Goal: Find specific page/section: Find specific page/section

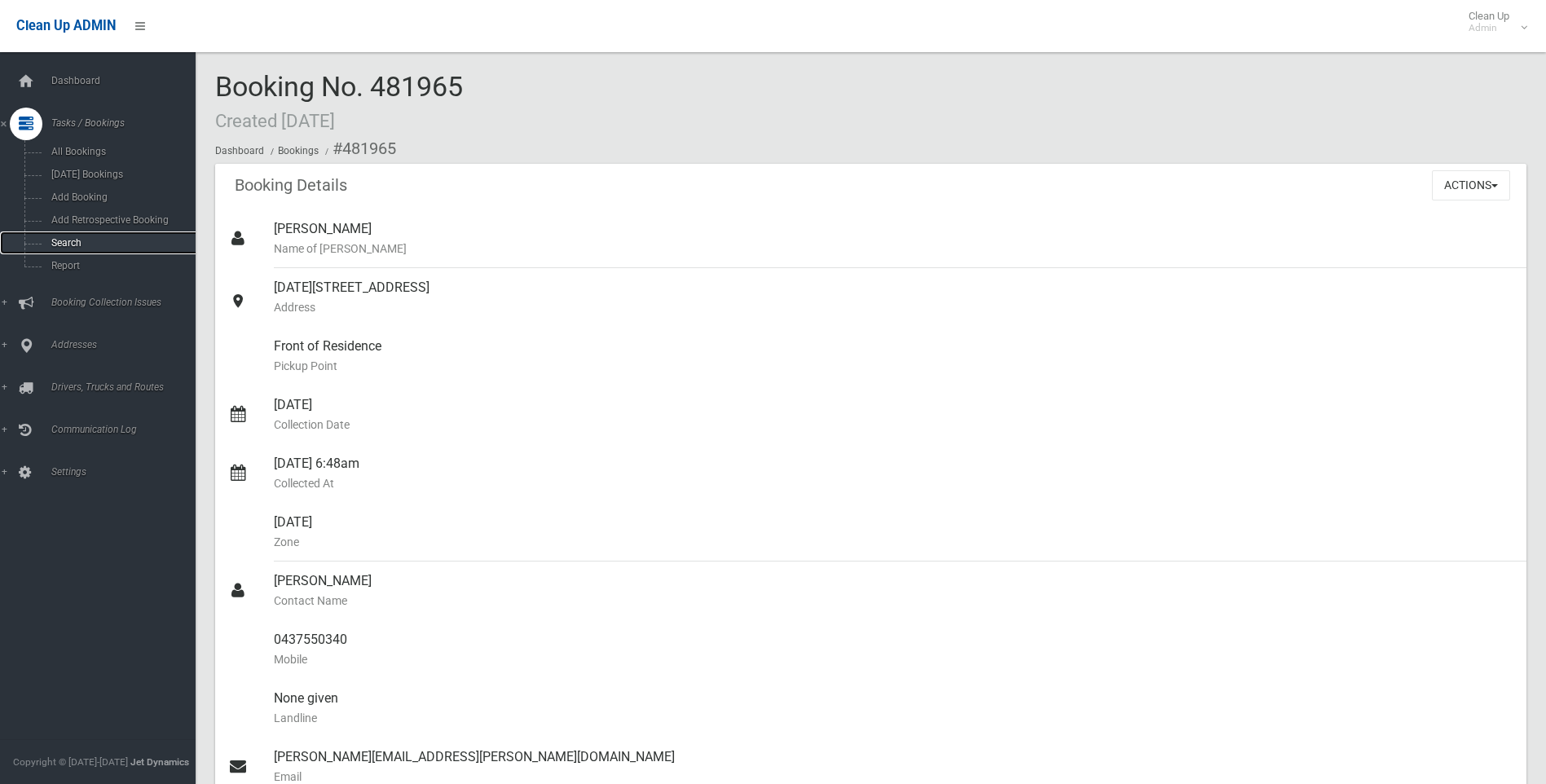
click at [60, 235] on link "Search" at bounding box center [103, 243] width 208 height 23
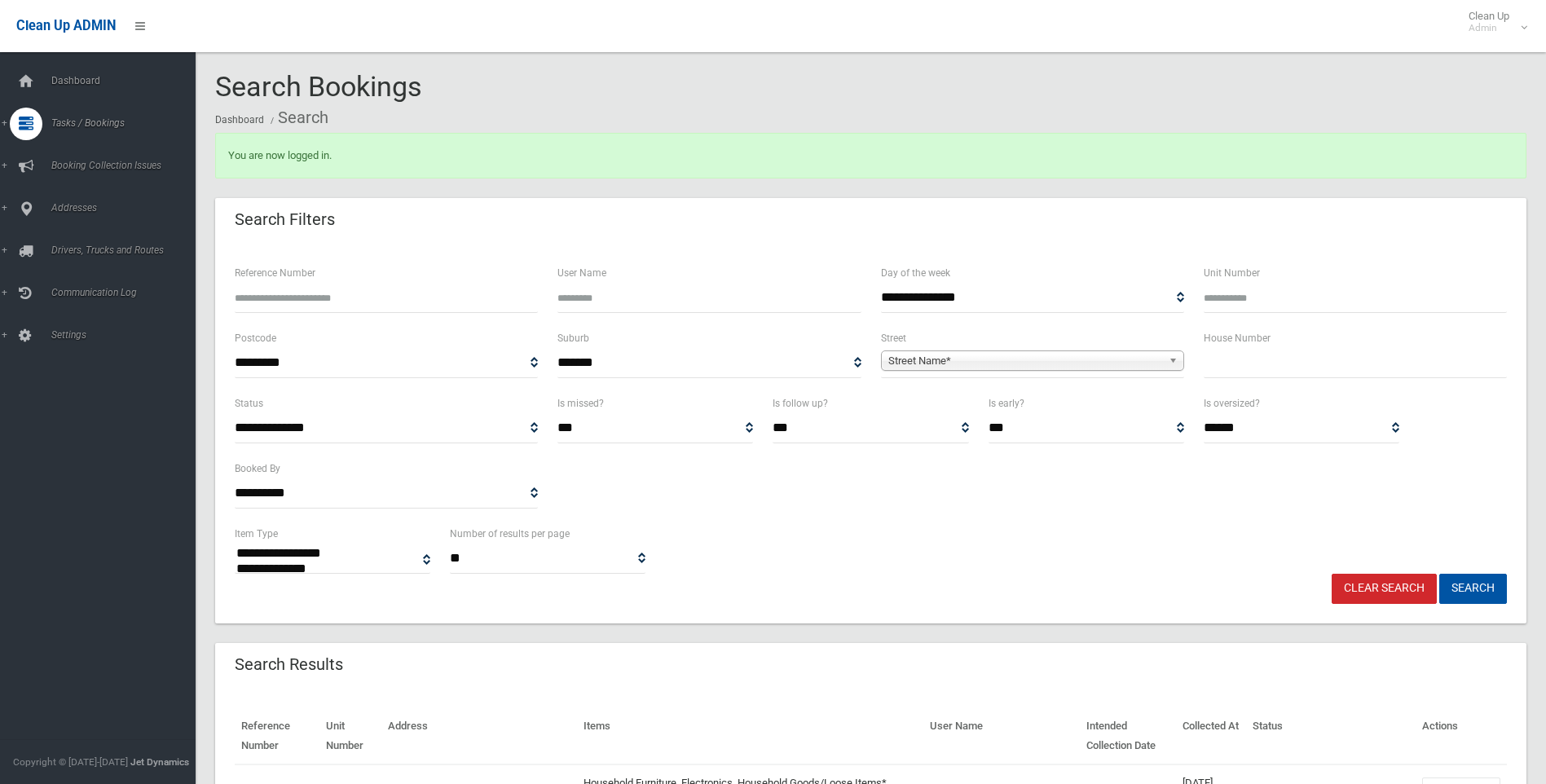
select select
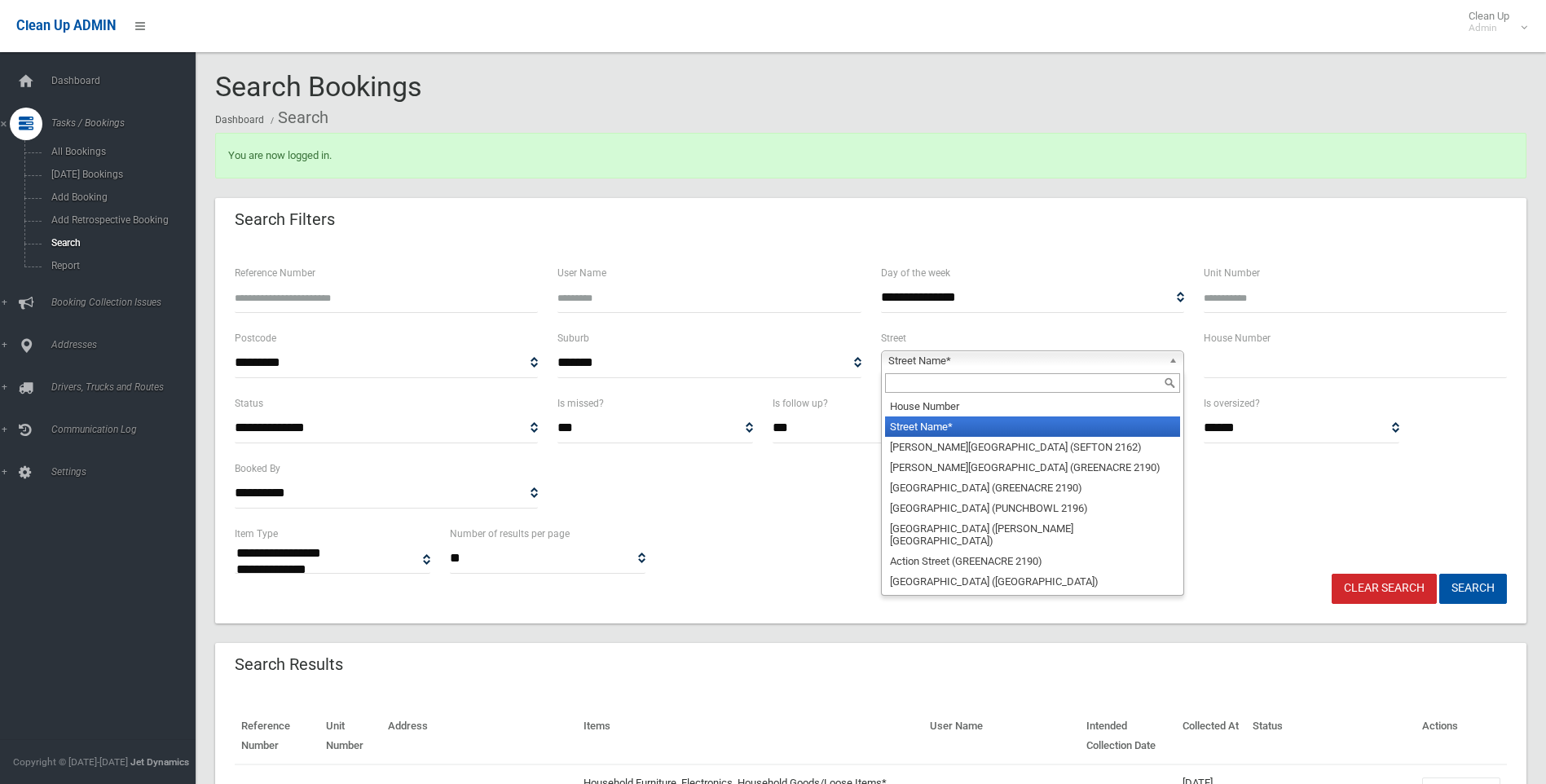
click at [932, 358] on span "Street Name*" at bounding box center [1025, 361] width 274 height 19
click at [914, 378] on input "text" at bounding box center [1032, 383] width 295 height 19
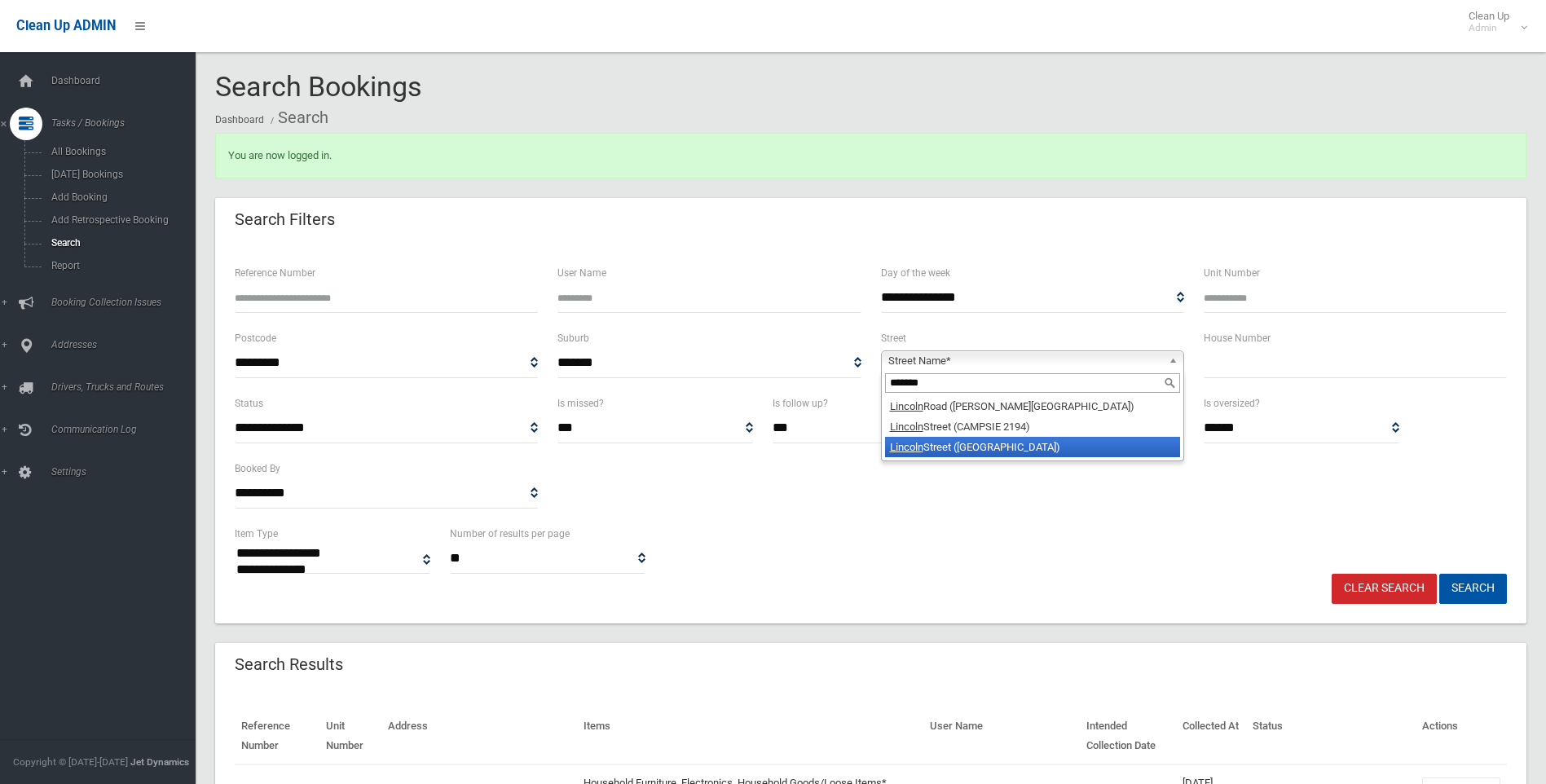
type input "*******"
click at [961, 451] on li "[GEOGRAPHIC_DATA] ([GEOGRAPHIC_DATA] 2191)" at bounding box center [1032, 447] width 295 height 20
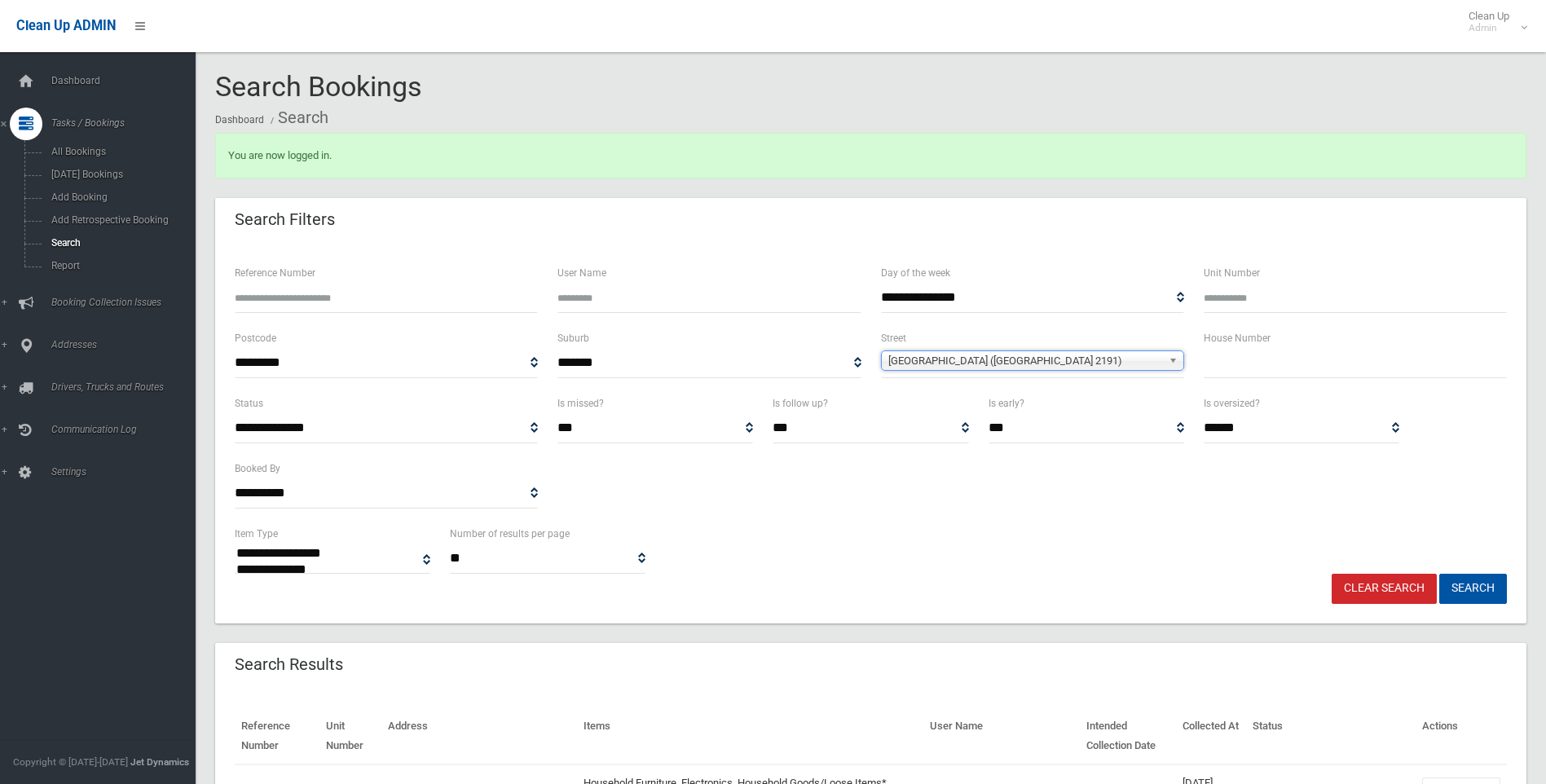
click at [1219, 366] on input "text" at bounding box center [1356, 363] width 303 height 30
type input "**"
click at [1482, 585] on button "Search" at bounding box center [1473, 589] width 67 height 30
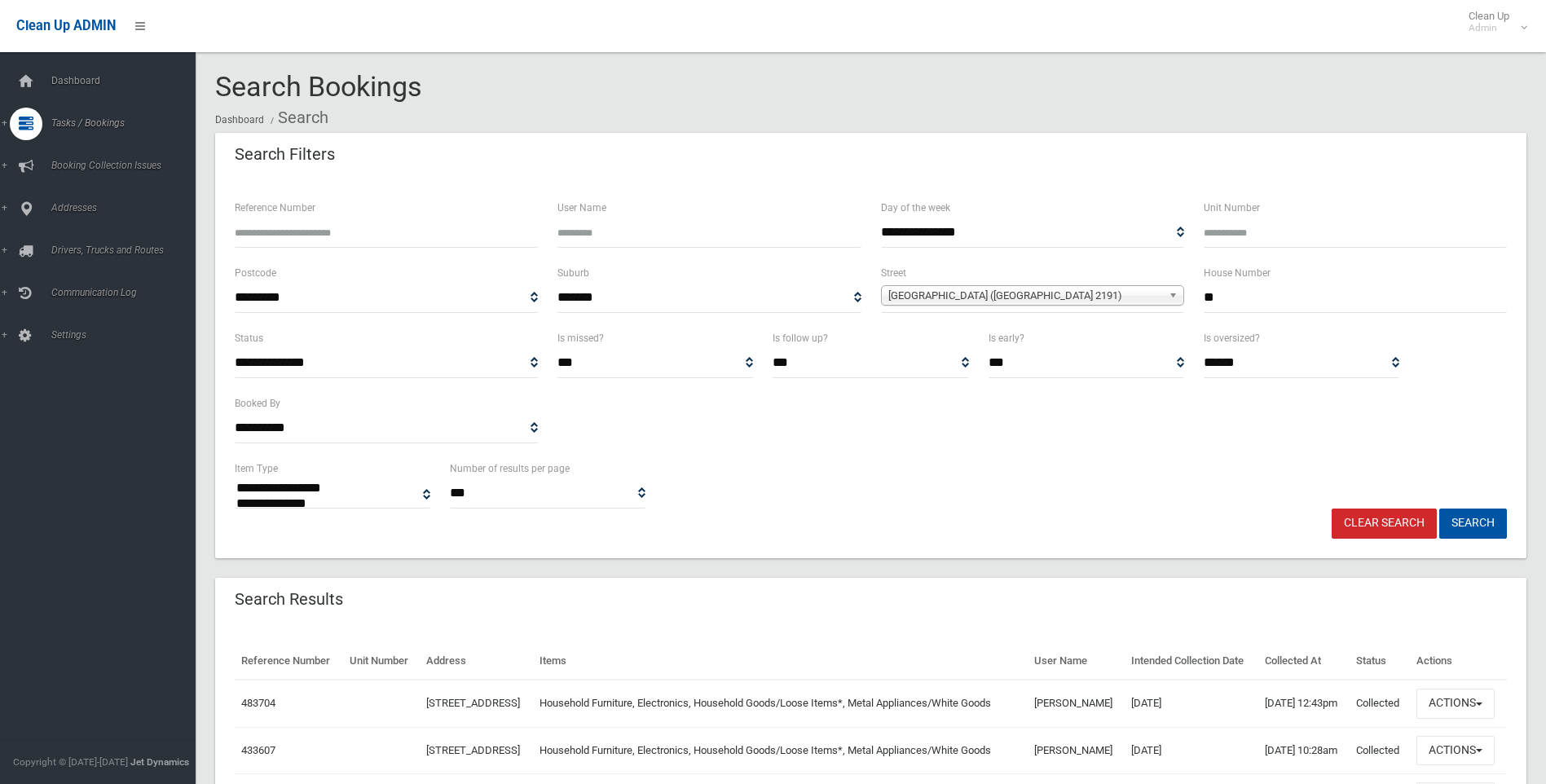
select select
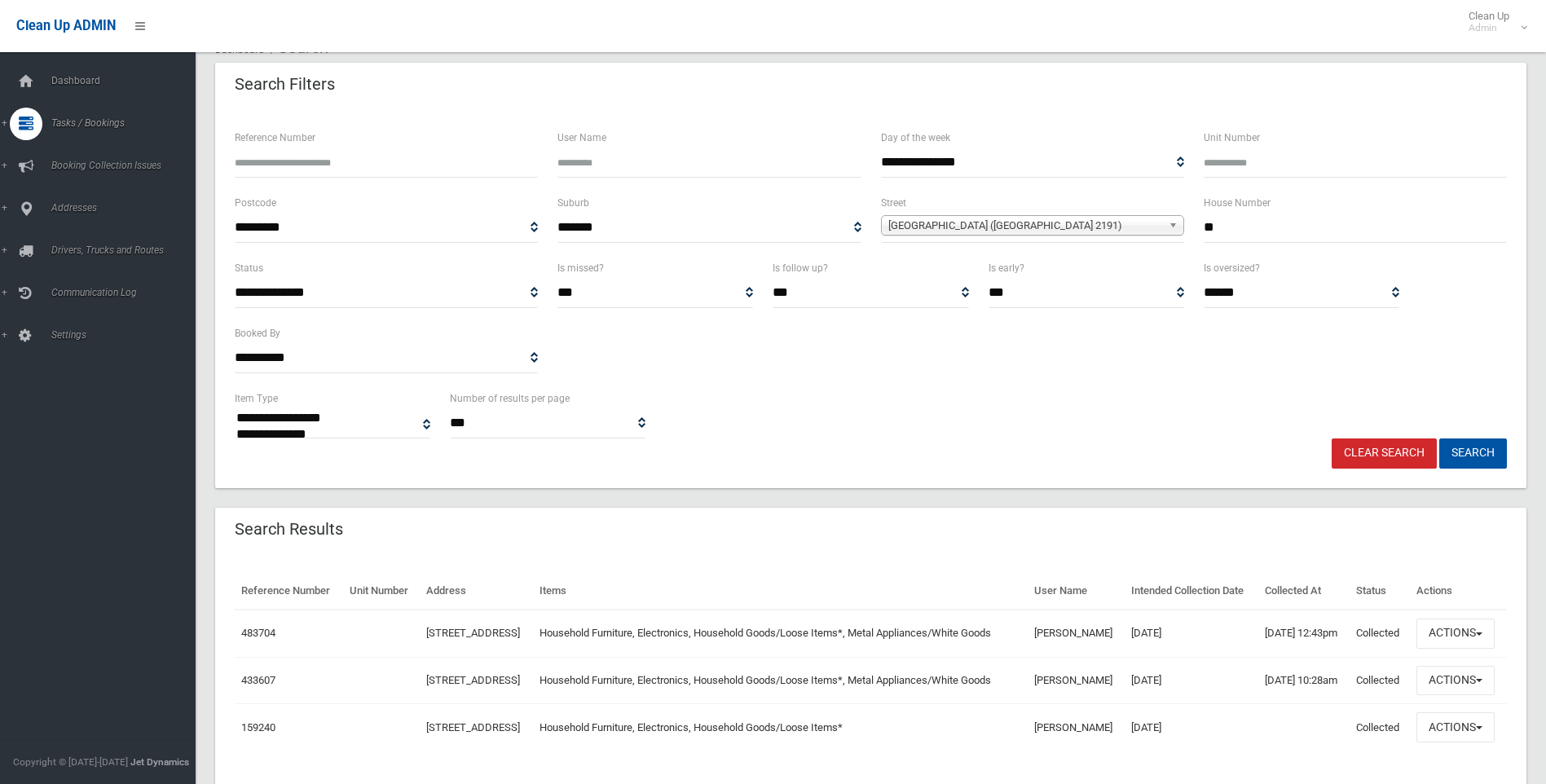
scroll to position [162, 0]
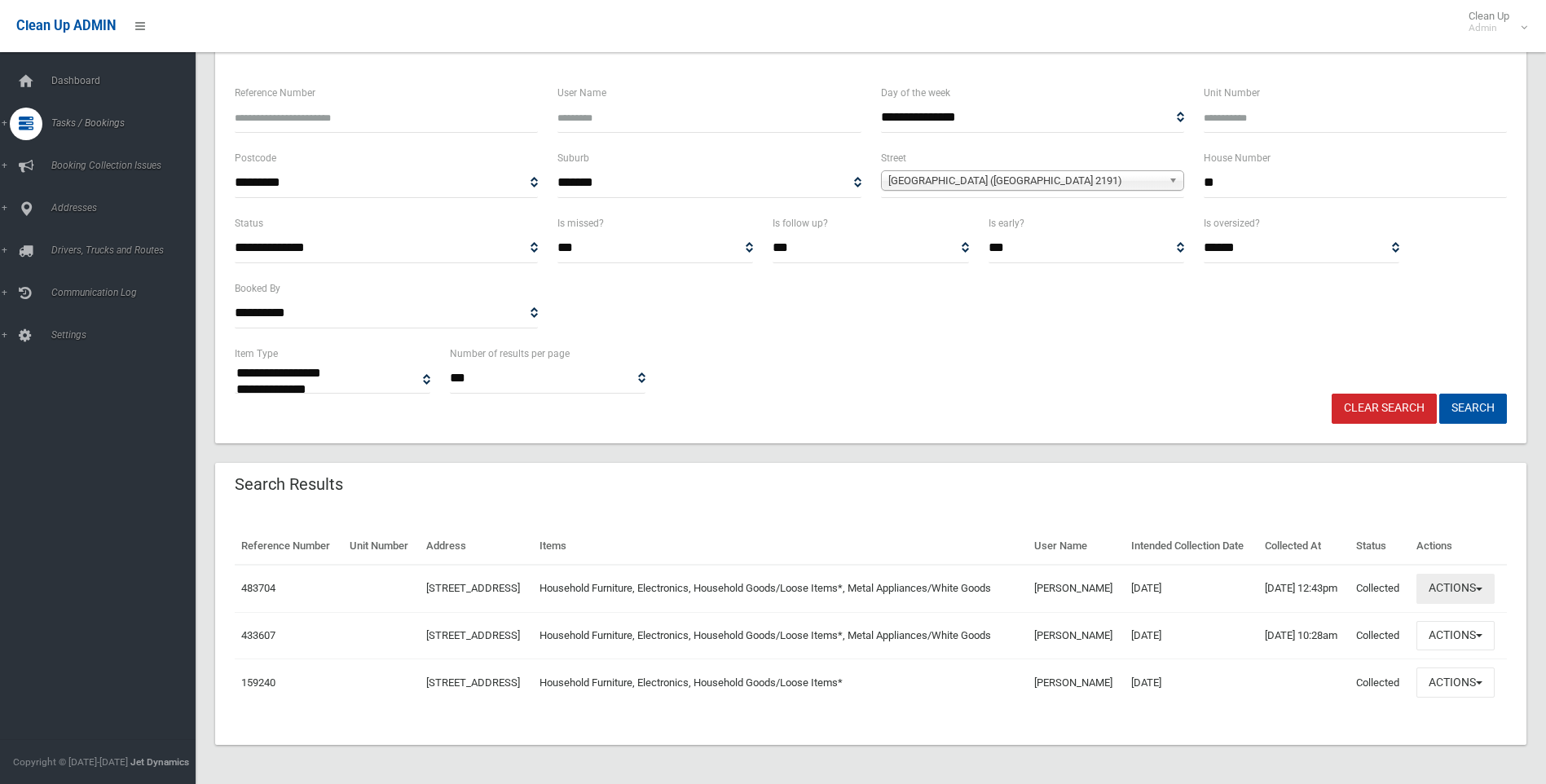
click at [1486, 574] on button "Actions" at bounding box center [1456, 589] width 78 height 30
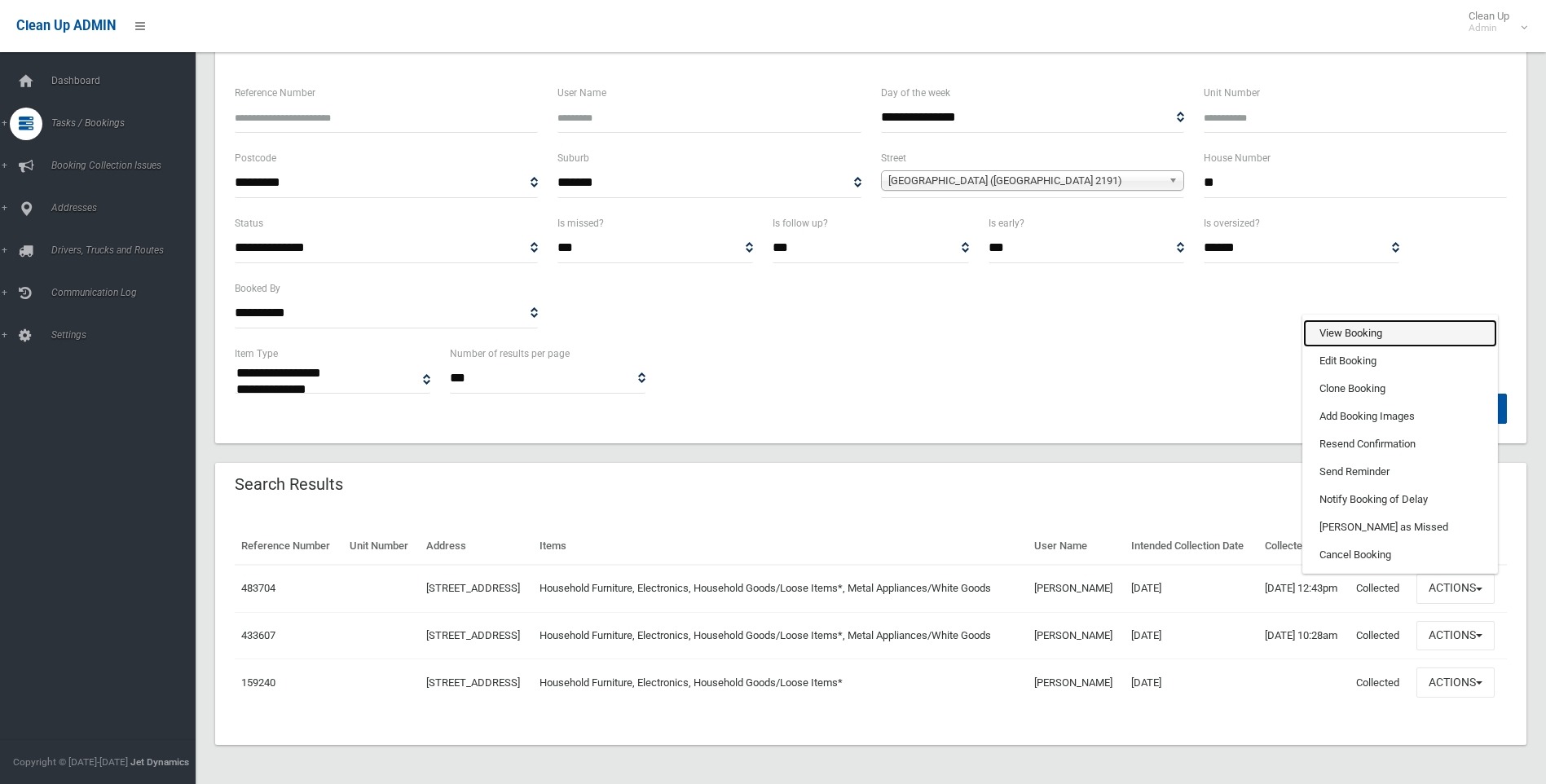
click at [1344, 320] on link "View Booking" at bounding box center [1400, 334] width 194 height 28
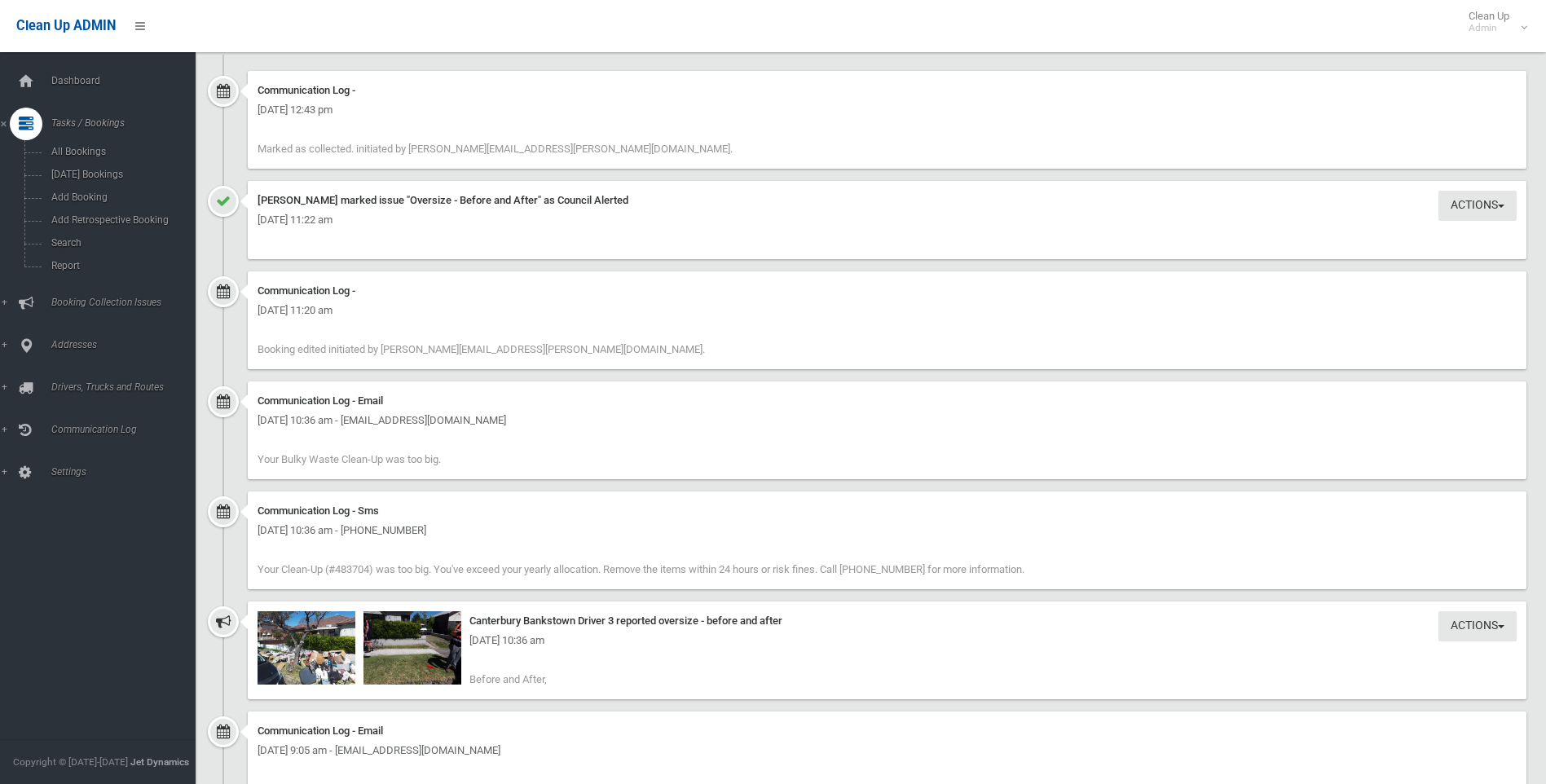
scroll to position [1548, 0]
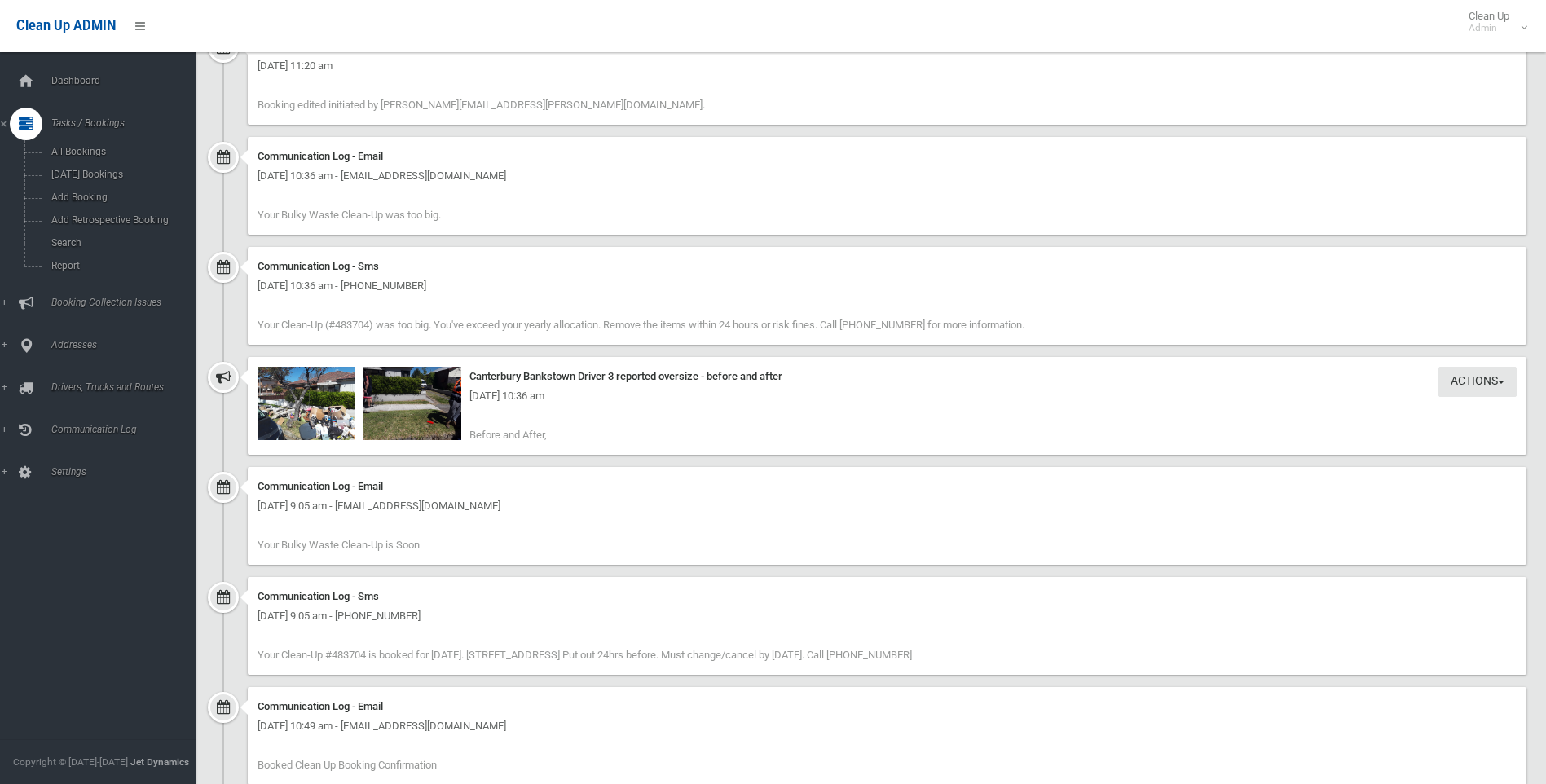
click at [415, 404] on div "Friday 3rd October 2025 - 10:36 am" at bounding box center [887, 396] width 1259 height 19
click at [413, 406] on img at bounding box center [413, 404] width 98 height 74
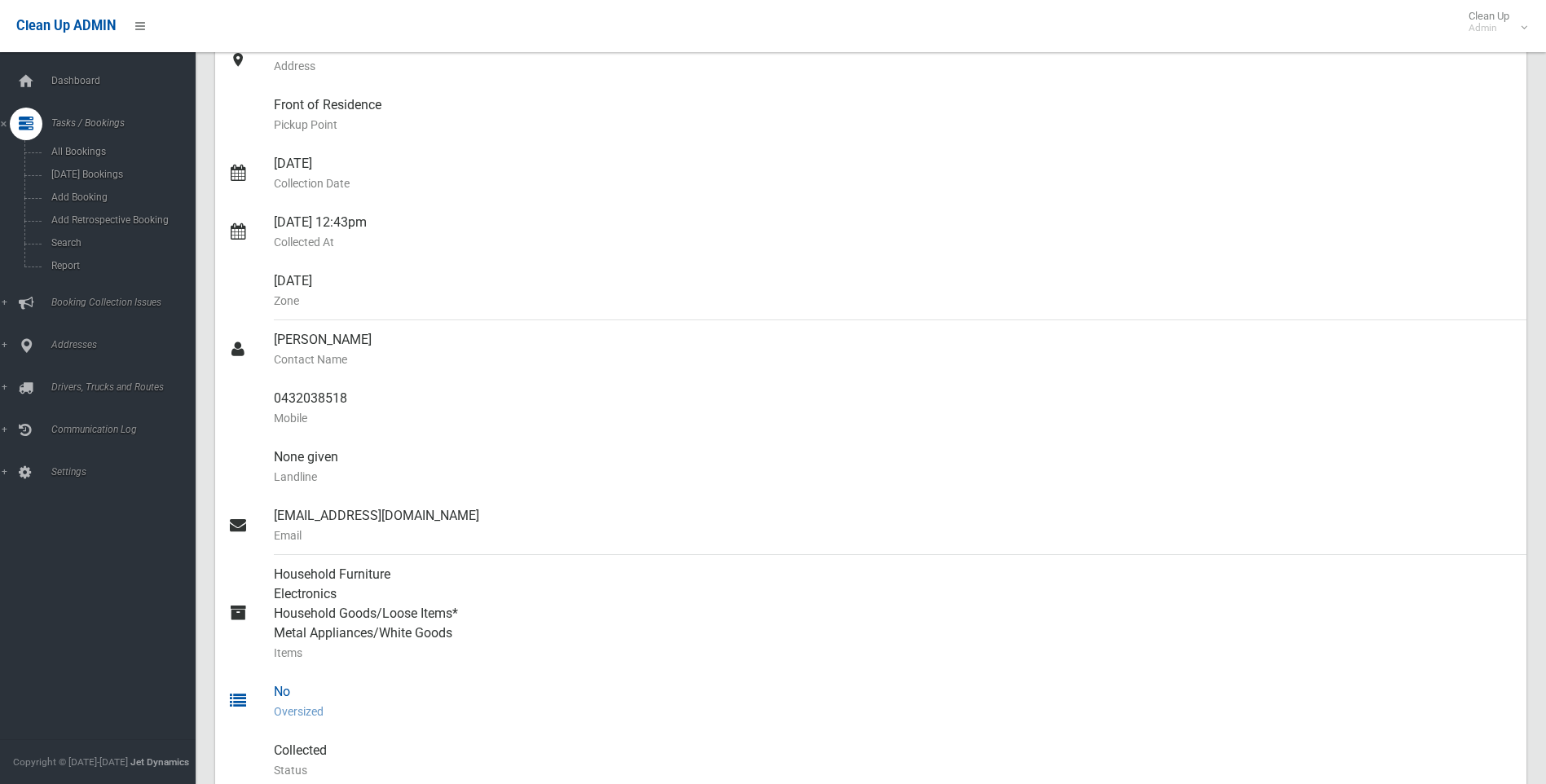
scroll to position [0, 0]
